Goal: Check status: Check status

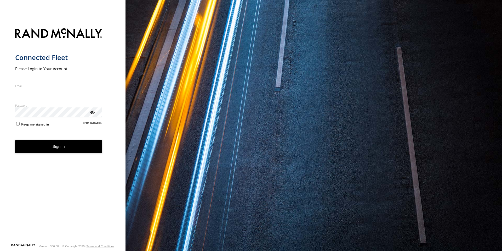
type input "**********"
click at [60, 145] on button "Sign in" at bounding box center [58, 146] width 87 height 13
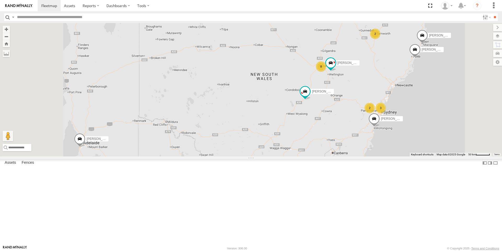
click at [327, 72] on div "8" at bounding box center [321, 66] width 10 height 10
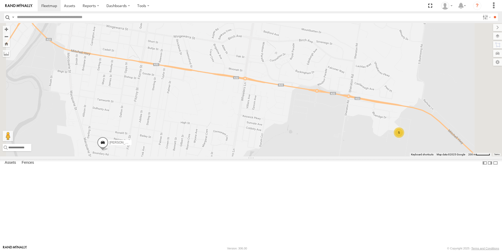
click at [109, 150] on span at bounding box center [103, 143] width 12 height 14
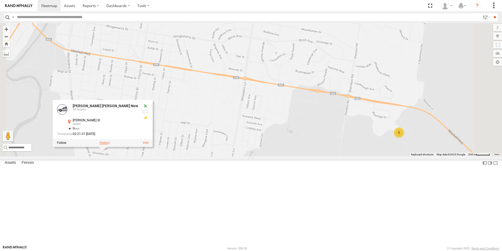
click at [110, 144] on label at bounding box center [105, 143] width 10 height 4
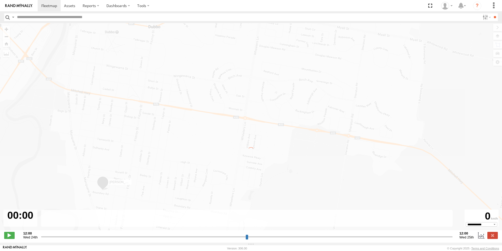
type input "**********"
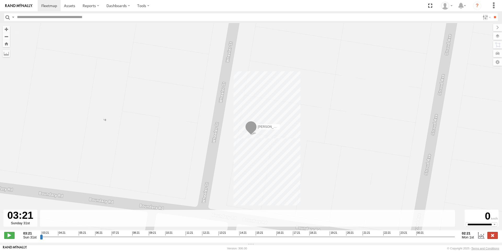
click at [491, 236] on label at bounding box center [493, 235] width 10 height 7
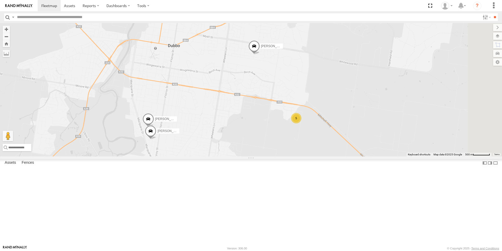
drag, startPoint x: 362, startPoint y: 162, endPoint x: 359, endPoint y: 160, distance: 3.9
click at [302, 123] on div "5" at bounding box center [296, 118] width 10 height 10
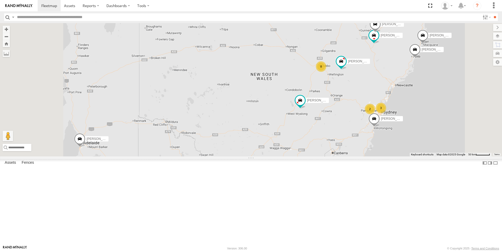
click at [327, 72] on div "8" at bounding box center [321, 66] width 10 height 10
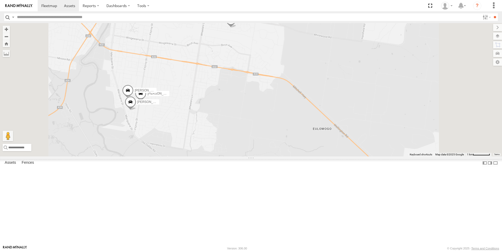
scroll to position [38, 0]
